Goal: Use online tool/utility: Use online tool/utility

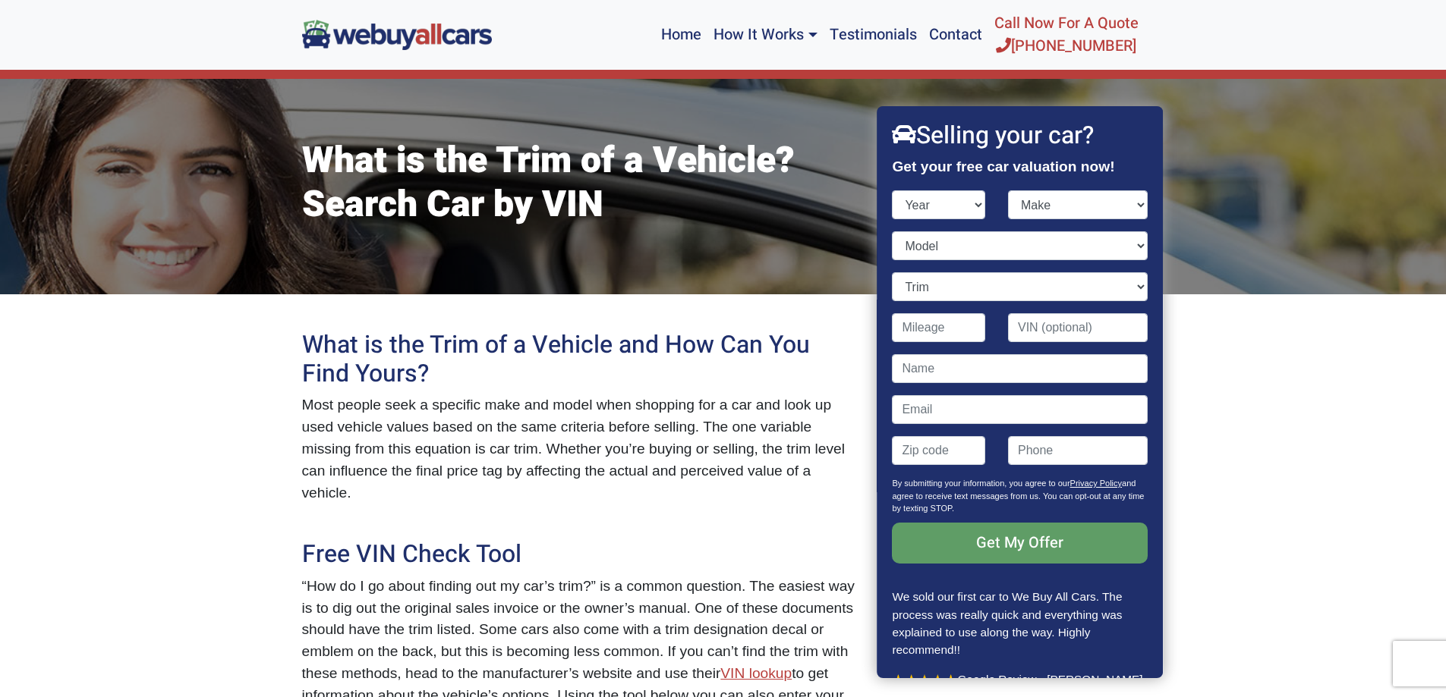
select select "2016"
click at [892, 190] on select "Year [DATE] 2024 2023 2022 2021 2020 2019 2018 2017 2016 2015 2014 2013 2012 20…" at bounding box center [938, 204] width 93 height 29
select select "Nissan"
click at [952, 241] on select "Model 370Z Altima Frontier GT-R Juke Leaf Maxima Murano NV Cargo NV Passenger N…" at bounding box center [1019, 245] width 255 height 29
select select "Rogue"
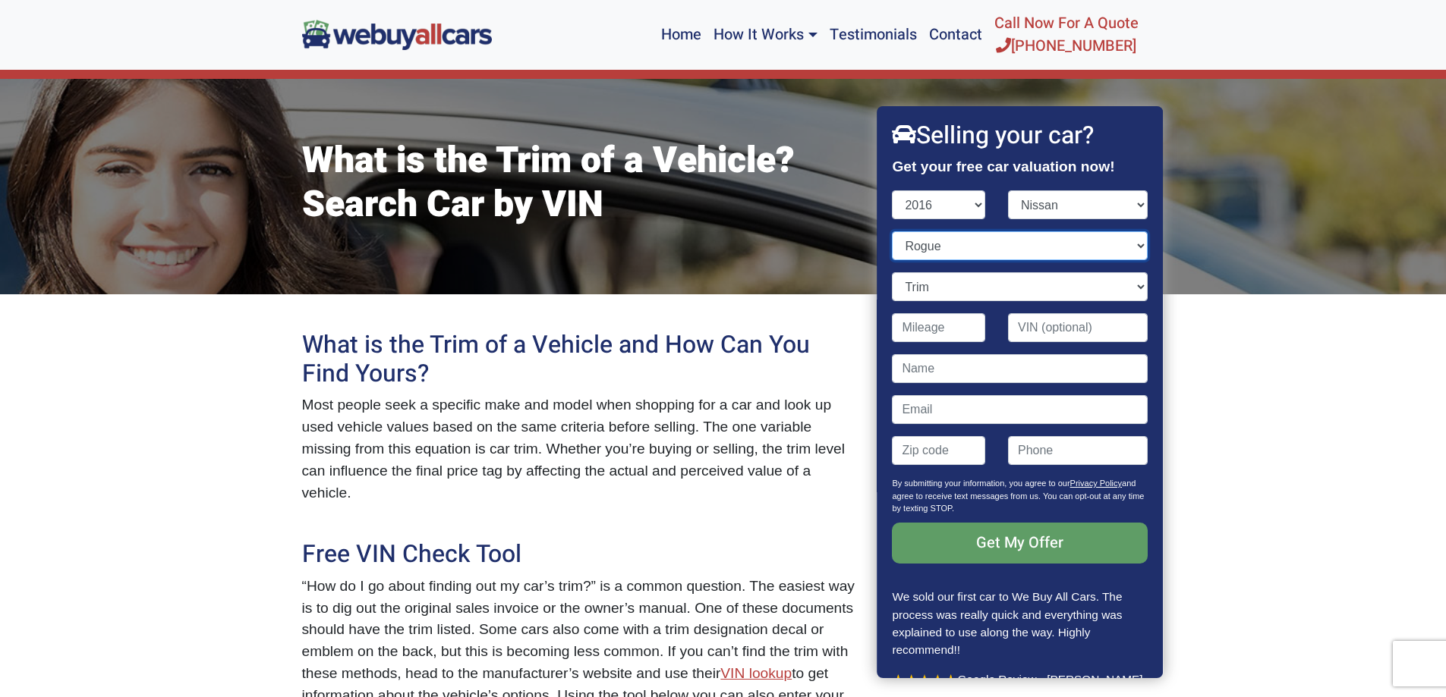
click at [892, 231] on select "Model 370Z Altima Frontier GT-R Juke Leaf Maxima Murano NV Cargo NV Passenger N…" at bounding box center [1019, 245] width 255 height 29
click at [939, 281] on select "Trim" at bounding box center [1019, 286] width 255 height 29
select select "SV 4dr SUV (2.5L 4cyl CVT)"
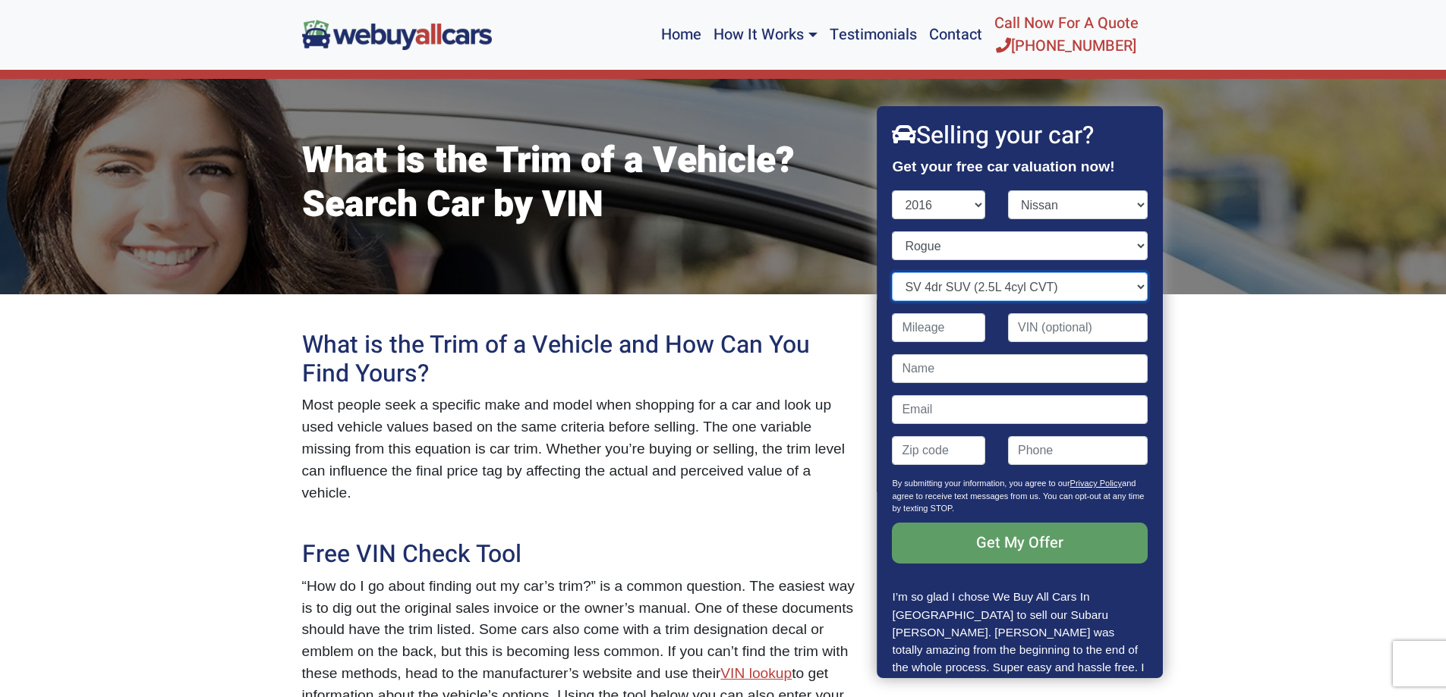
click at [892, 272] on select "Trim S 4dr SUV (2.5L 4cyl CVT) S 4dr SUV AWD (2.5L 4cyl CVT) SL 4dr SUV (2.5L 4…" at bounding box center [1019, 286] width 255 height 29
click at [960, 286] on select "Trim S 4dr SUV (2.5L 4cyl CVT) S 4dr SUV AWD (2.5L 4cyl CVT) SL 4dr SUV (2.5L 4…" at bounding box center [1019, 286] width 255 height 29
select select "Contact form"
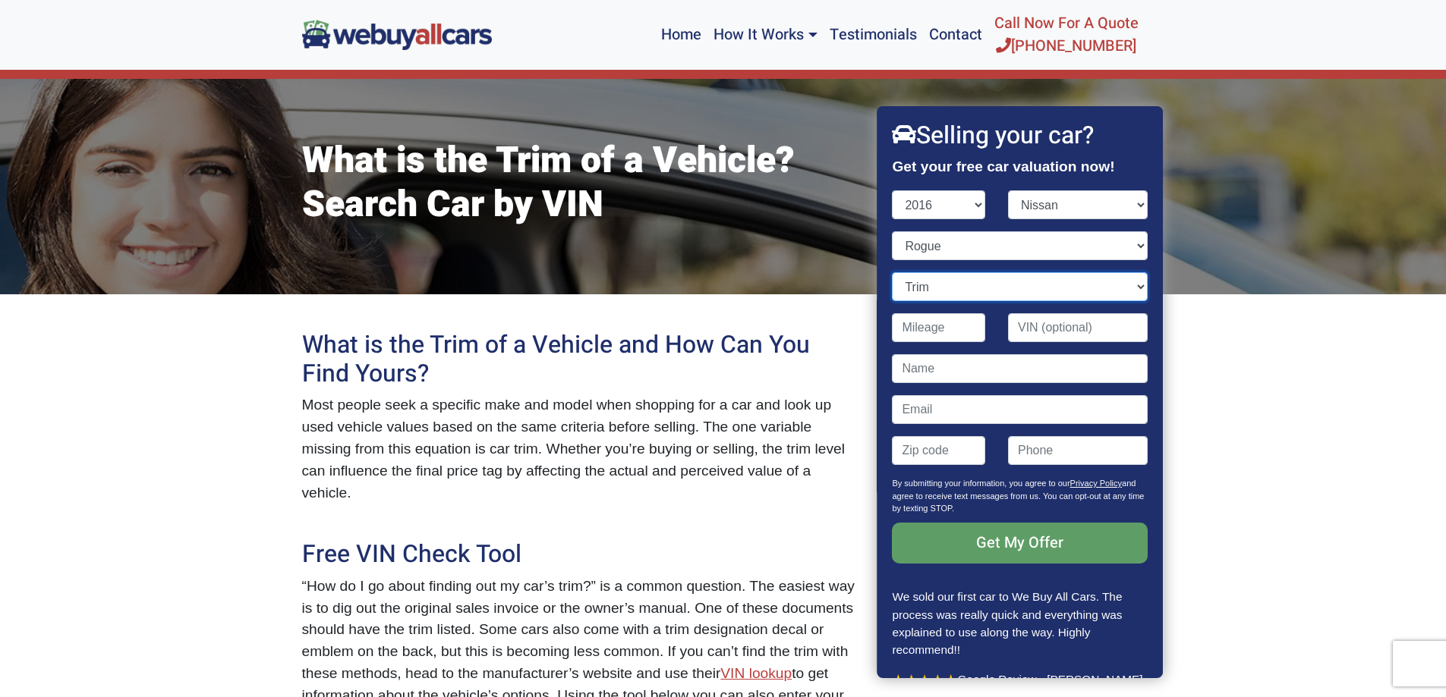
click at [892, 272] on select "Trim S 4dr SUV (2.5L 4cyl CVT) S 4dr SUV AWD (2.5L 4cyl CVT) SL 4dr SUV (2.5L 4…" at bounding box center [1019, 286] width 255 height 29
click at [1042, 323] on input "Contact form" at bounding box center [1078, 327] width 140 height 29
paste input "[US_VEHICLE_IDENTIFICATION_NUMBER]"
type input "[US_VEHICLE_IDENTIFICATION_NUMBER]"
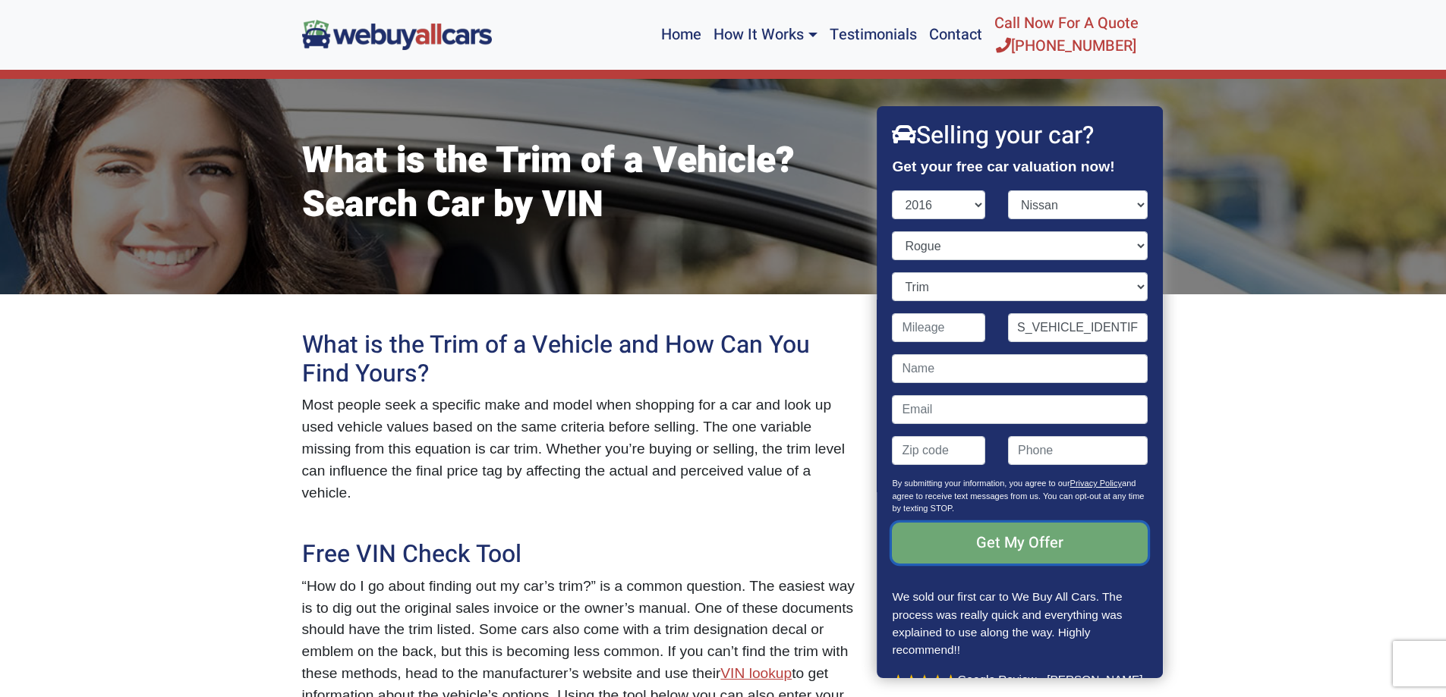
click at [967, 529] on input "Get My Offer" at bounding box center [1019, 543] width 255 height 41
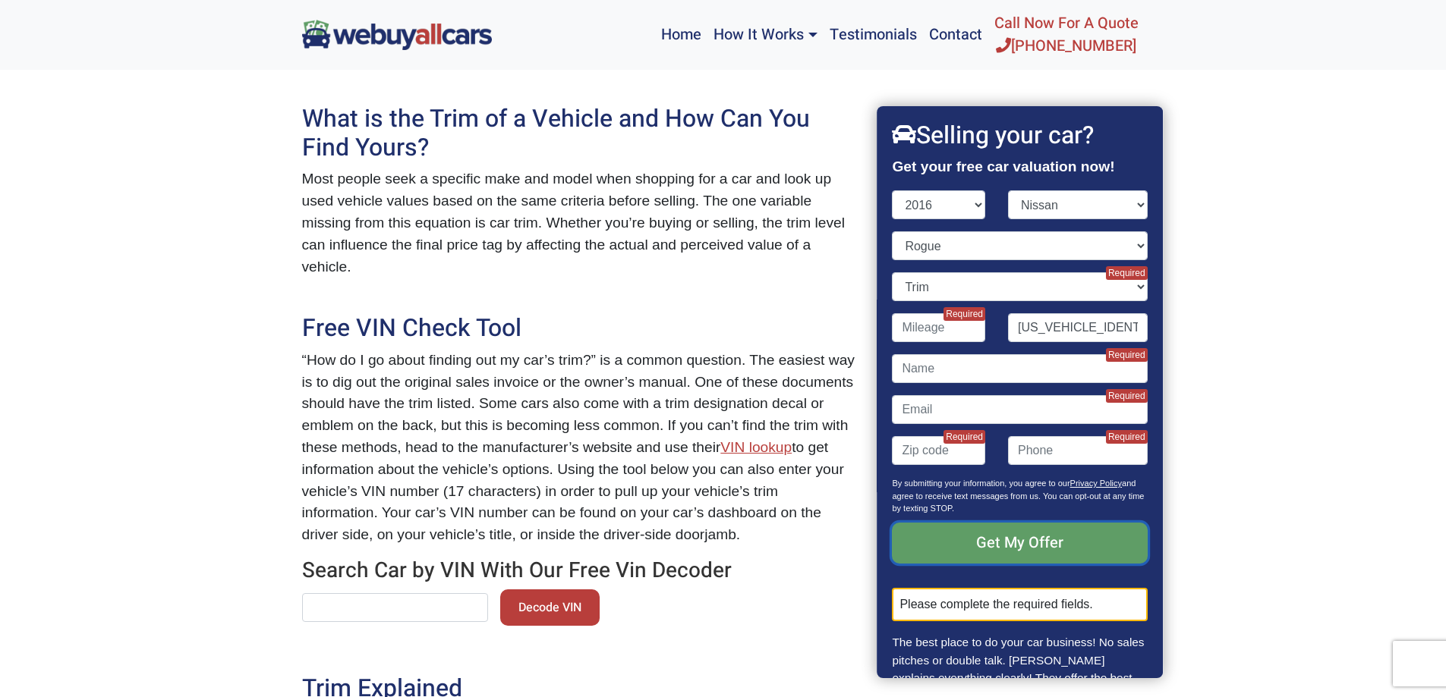
scroll to position [228, 0]
click at [377, 592] on input "text" at bounding box center [395, 606] width 186 height 29
paste input "[US_VEHICLE_IDENTIFICATION_NUMBER]"
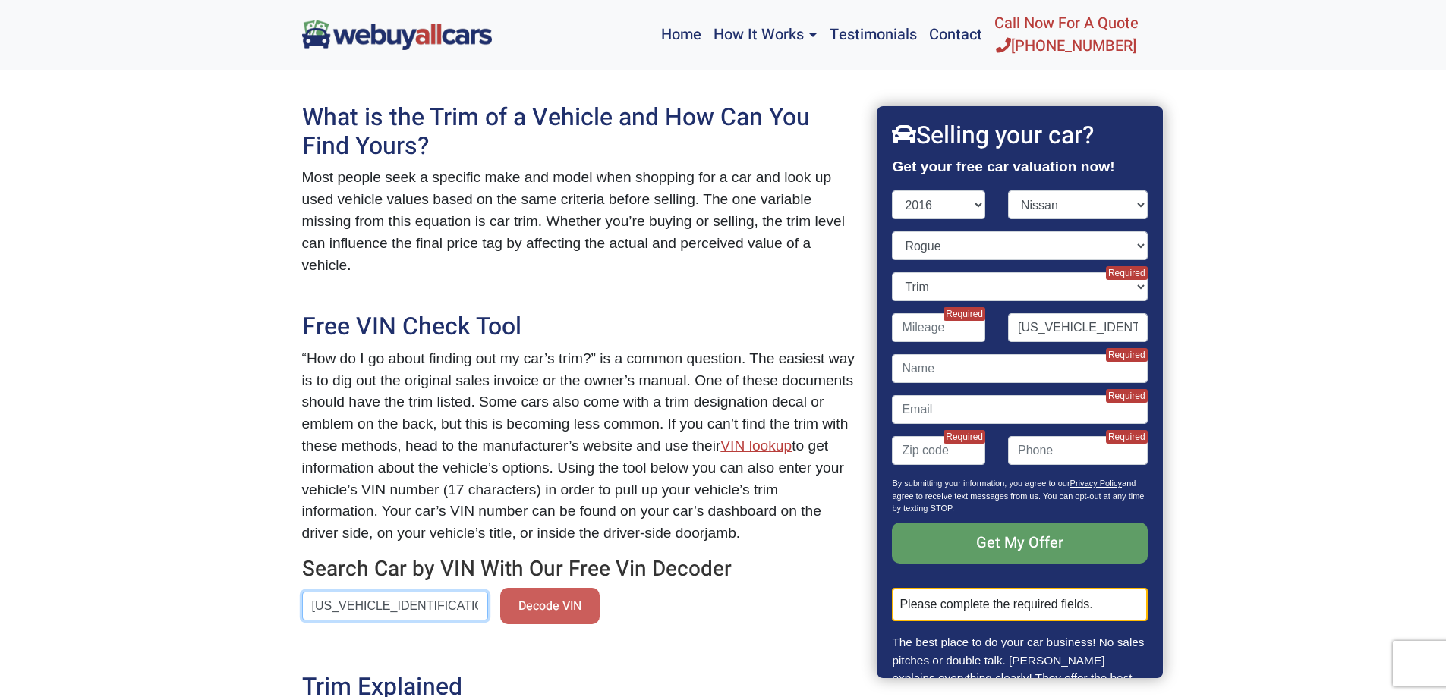
type input "[US_VEHICLE_IDENTIFICATION_NUMBER]"
click at [543, 588] on button "Decode VIN" at bounding box center [549, 606] width 99 height 36
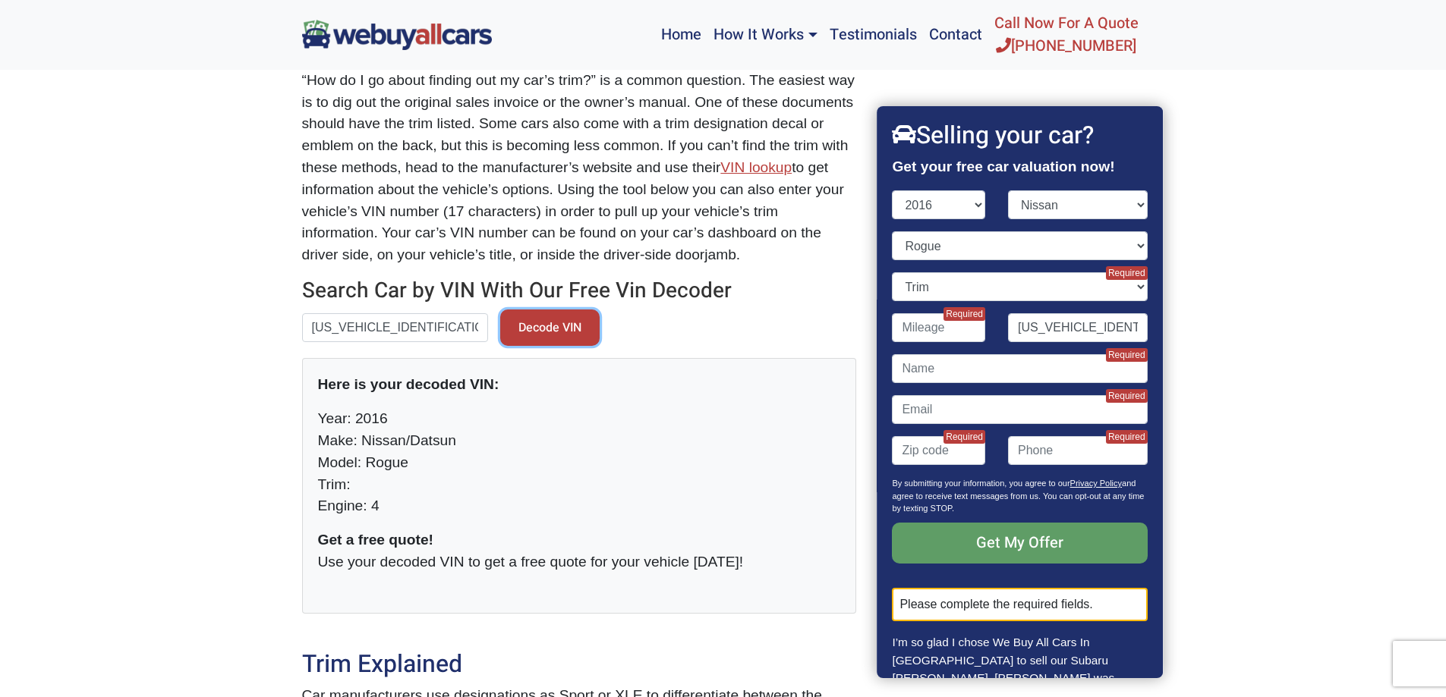
scroll to position [531, 0]
